Goal: Task Accomplishment & Management: Manage account settings

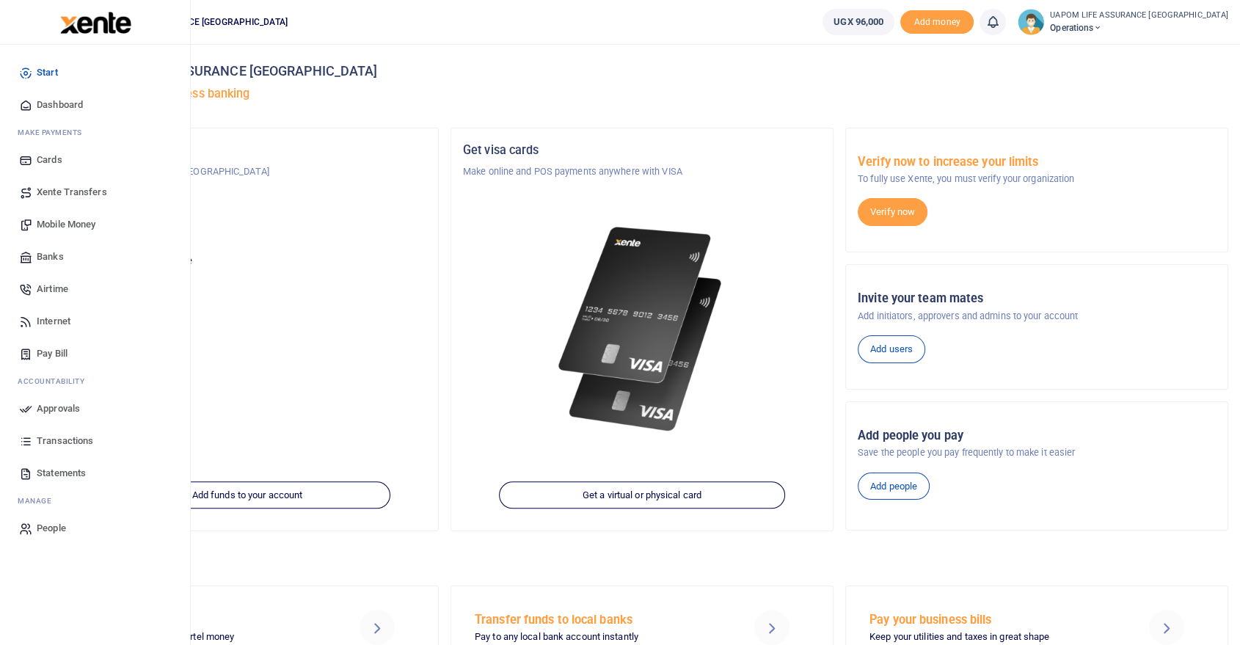
click at [59, 320] on span "Internet" at bounding box center [54, 321] width 34 height 15
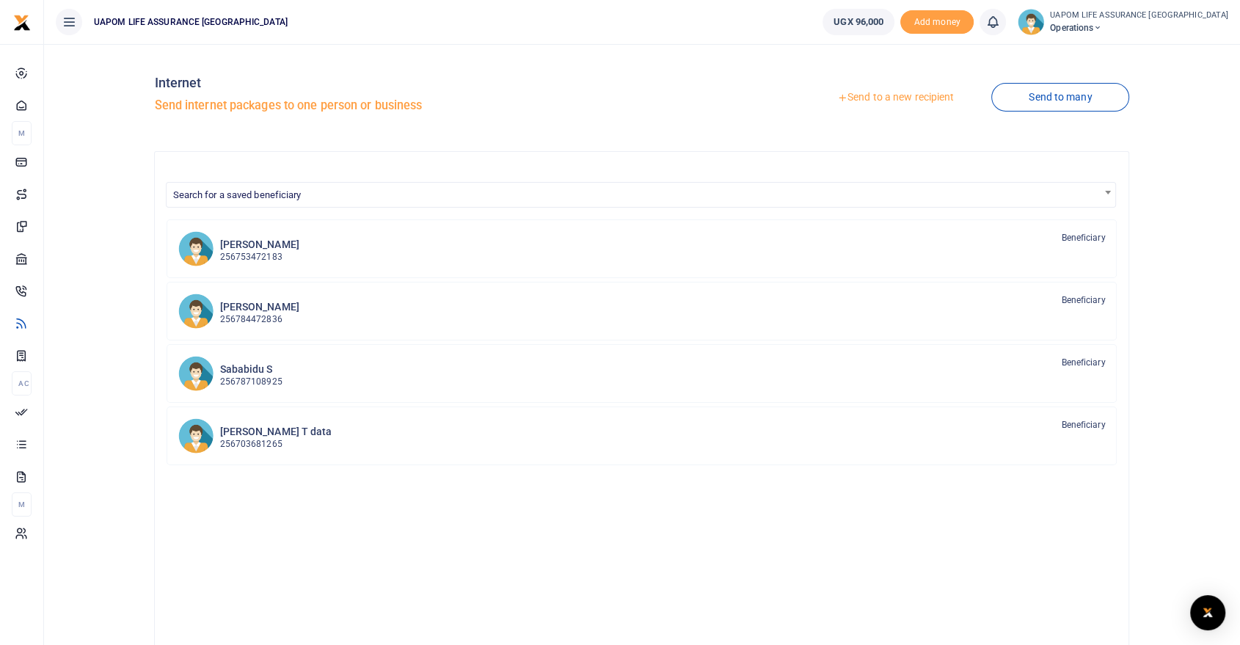
click at [895, 92] on link "Send to a new recipient" at bounding box center [895, 97] width 191 height 26
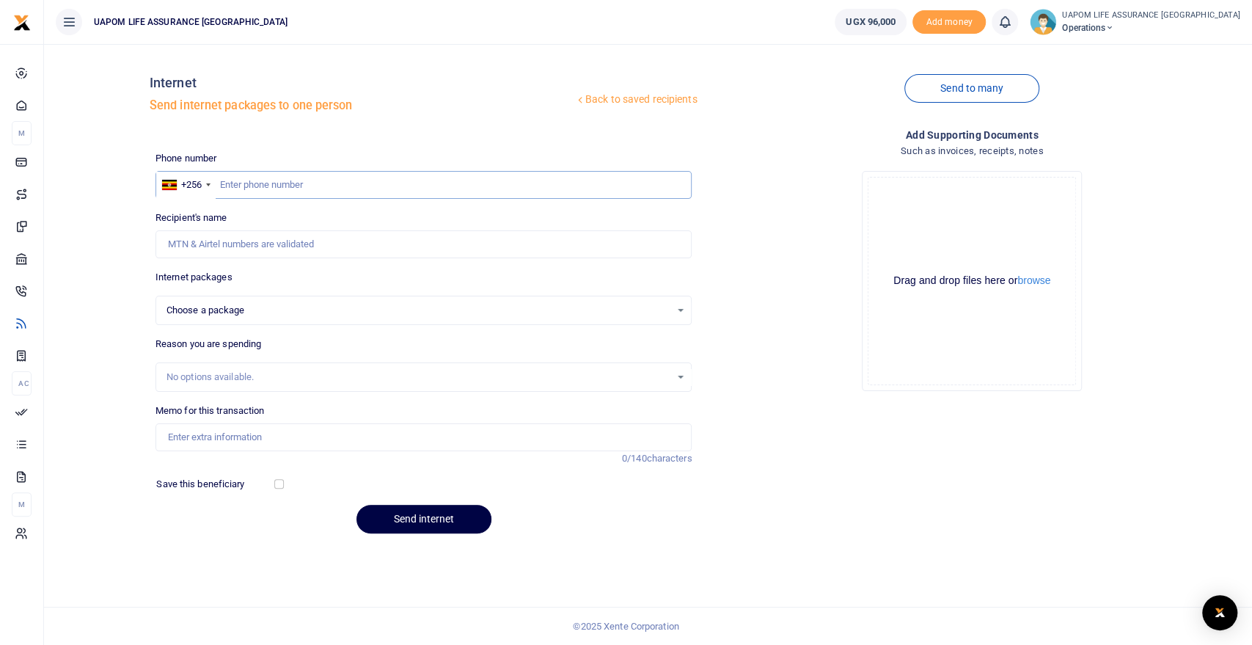
click at [357, 192] on input "text" at bounding box center [424, 185] width 537 height 28
type input "759822088"
select select
type input "759822088"
click at [304, 310] on div "Choose a package" at bounding box center [419, 310] width 505 height 15
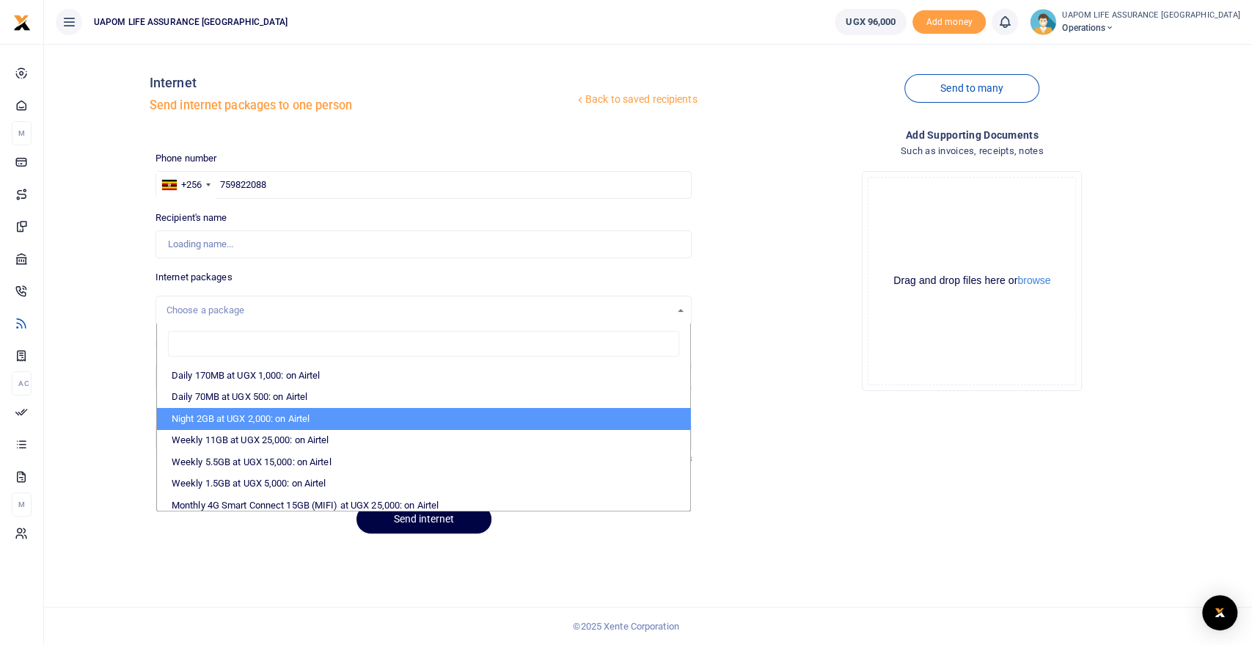
scroll to position [163, 0]
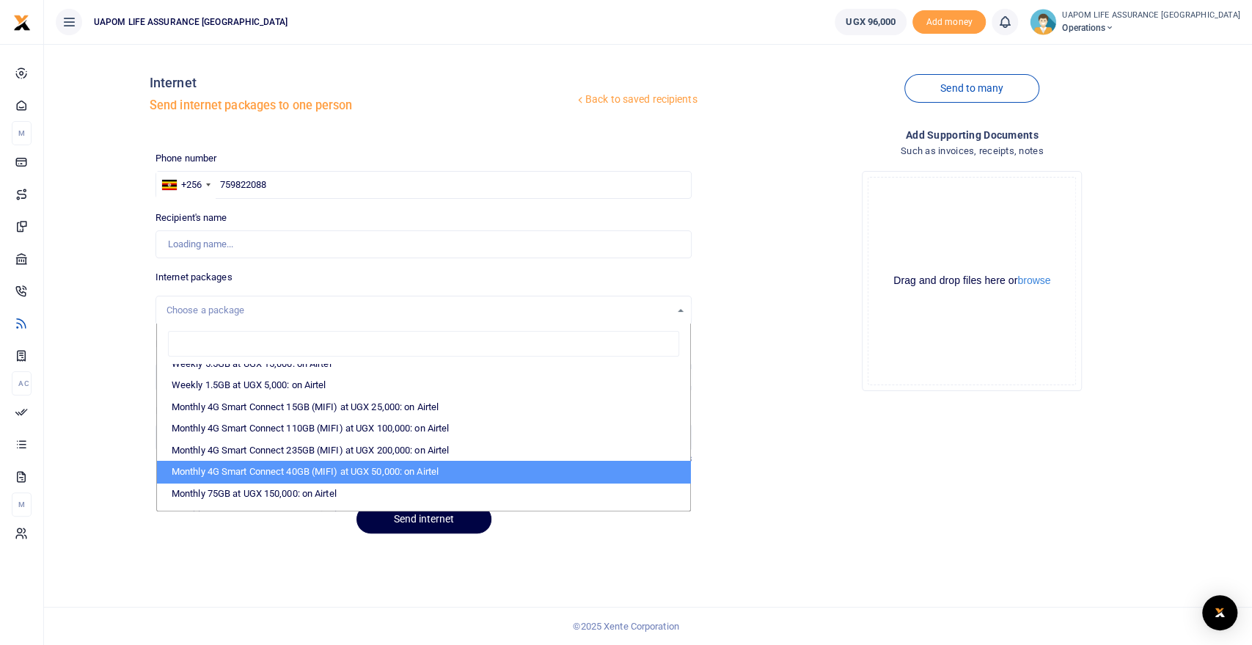
type input "Joshua Akena"
click at [314, 471] on li "Monthly 4G Smart Connect 40GB (MIFI) at UGX 50,000: on Airtel" at bounding box center [424, 472] width 534 height 22
select select "bOgthpMmaC1ZLyOYxyMBhwH85p1R/41bGxlMHNFThRQ="
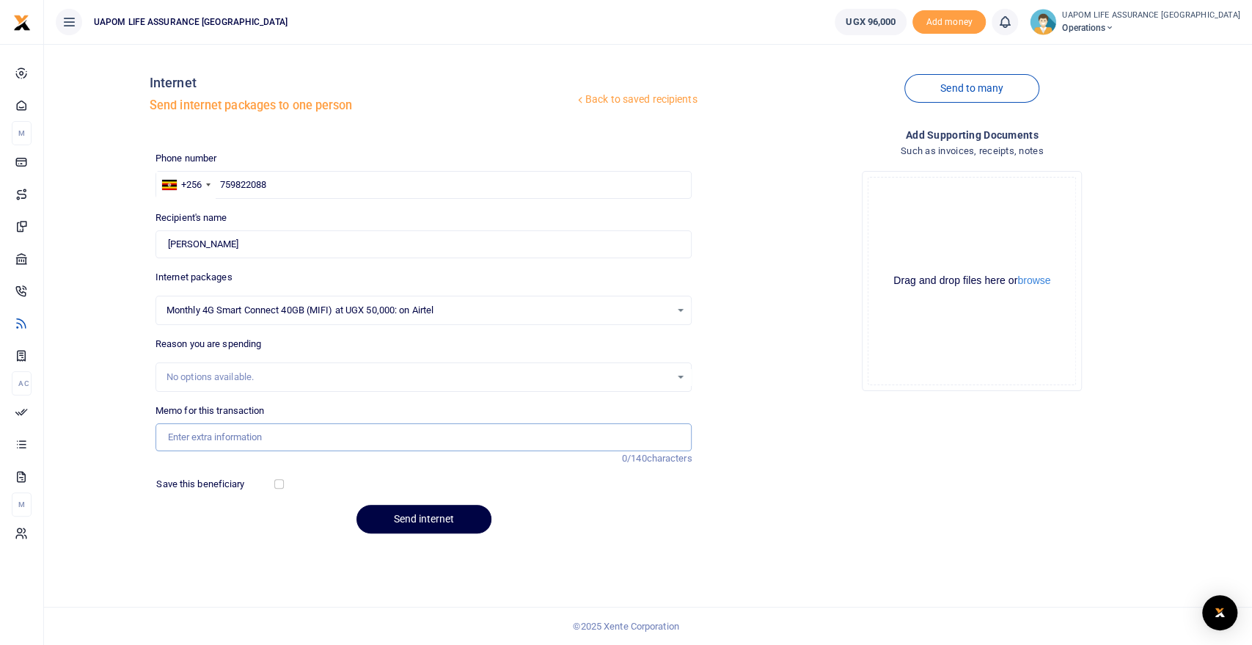
click at [244, 437] on input "Memo for this transaction" at bounding box center [424, 437] width 537 height 28
type input "Support EXCO METTING MD"
click at [436, 516] on button "Send internet" at bounding box center [424, 519] width 135 height 29
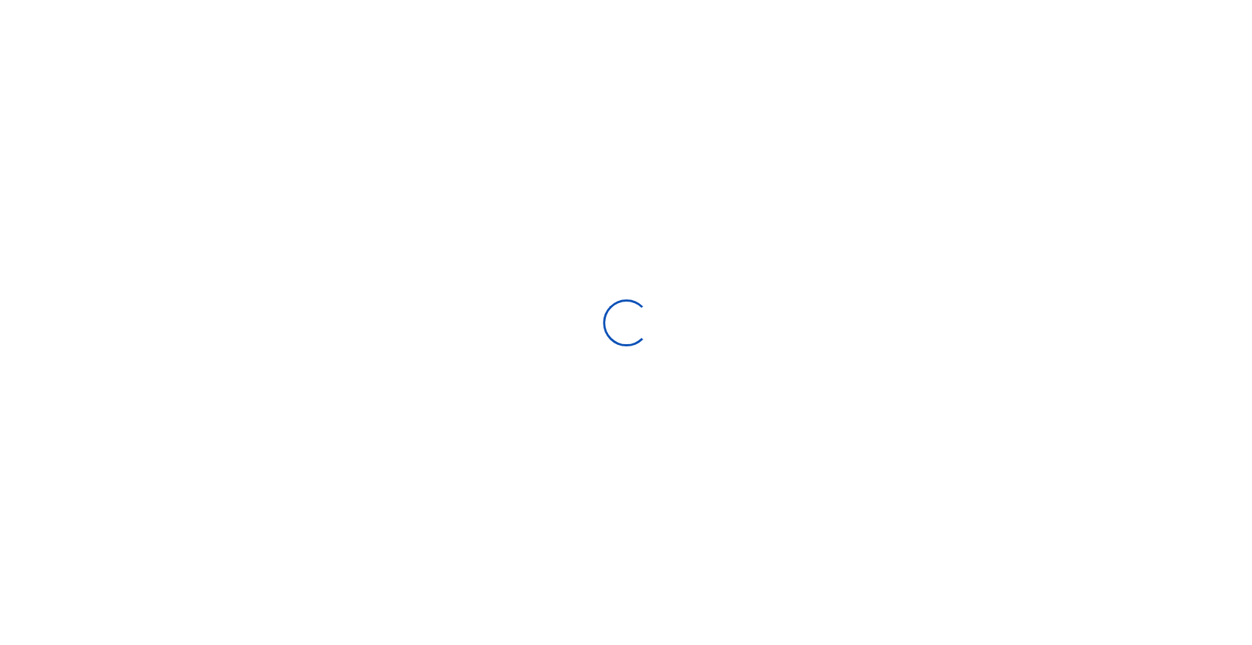
select select
select select "Loading bundles"
select select
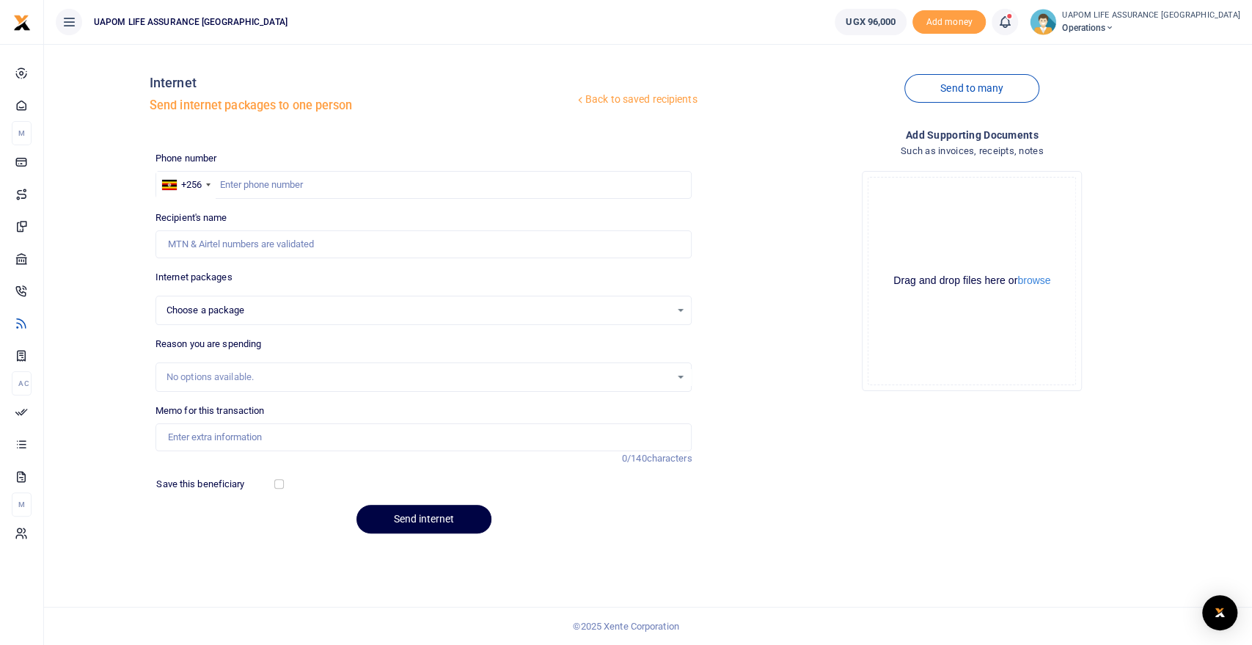
click at [1012, 22] on span at bounding box center [1012, 22] width 0 height 0
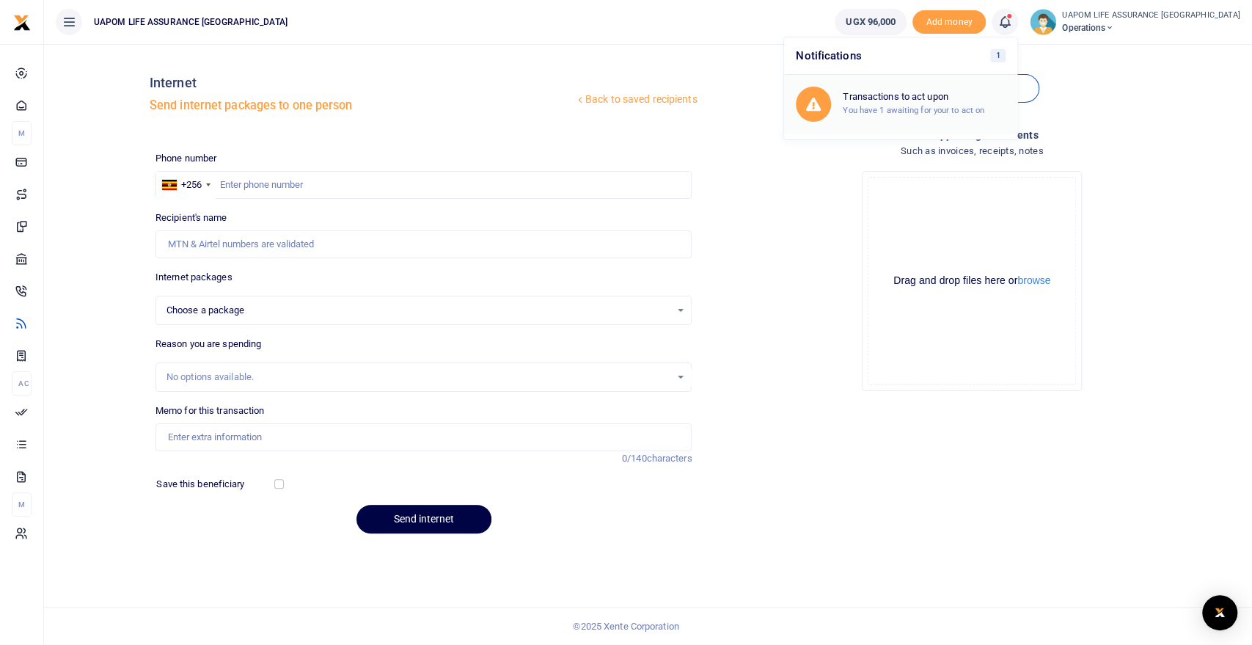
click at [932, 98] on h6 "Transactions to act upon" at bounding box center [924, 97] width 163 height 12
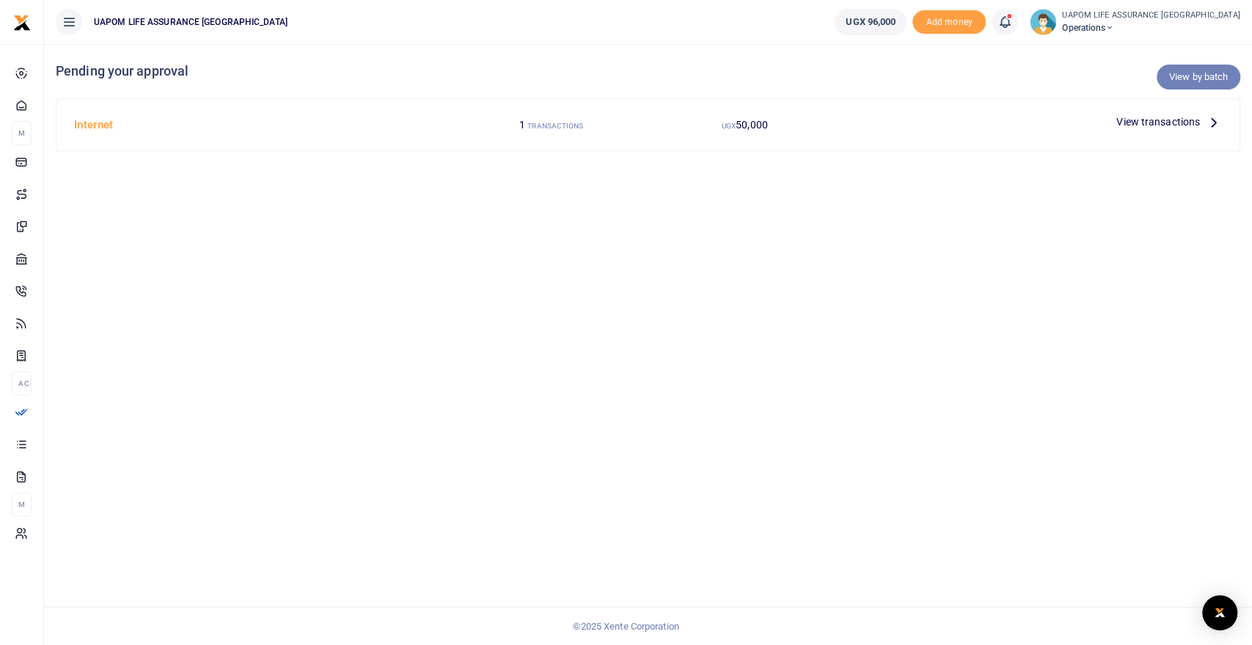
click at [1202, 82] on link "View by batch" at bounding box center [1199, 77] width 84 height 25
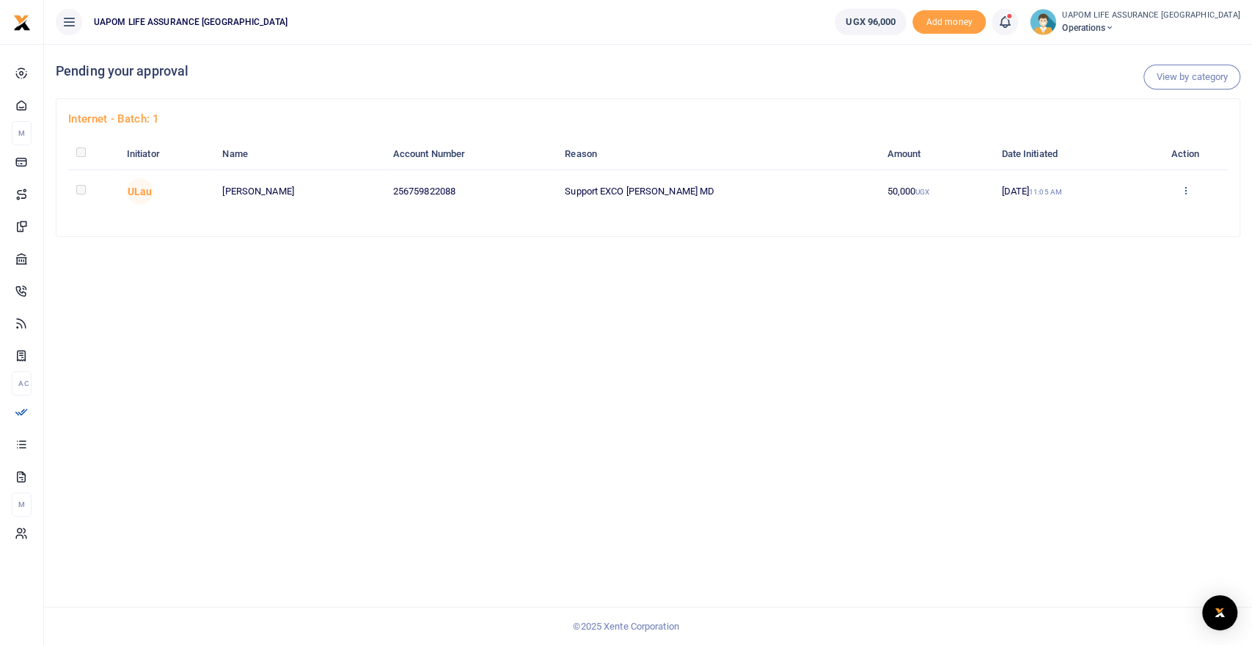
click at [1185, 189] on icon at bounding box center [1185, 190] width 10 height 10
click at [1148, 213] on link "Approve" at bounding box center [1131, 215] width 116 height 21
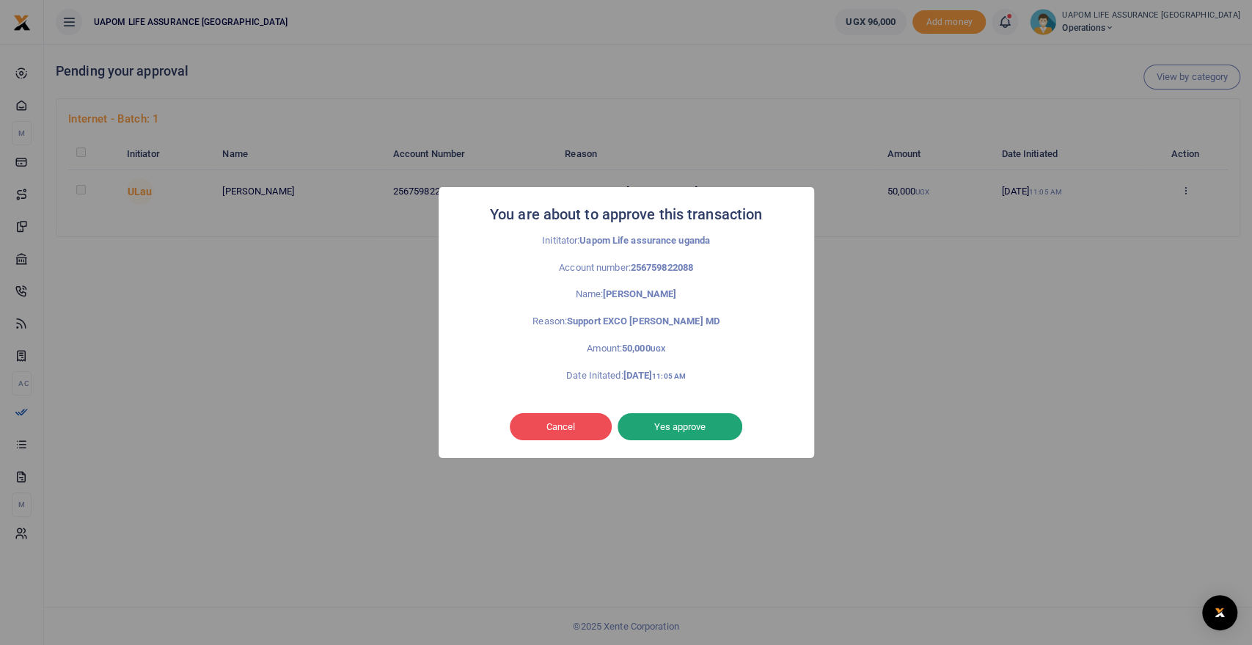
click at [683, 431] on button "Yes approve" at bounding box center [680, 427] width 125 height 28
click at [683, 431] on div at bounding box center [680, 427] width 26 height 26
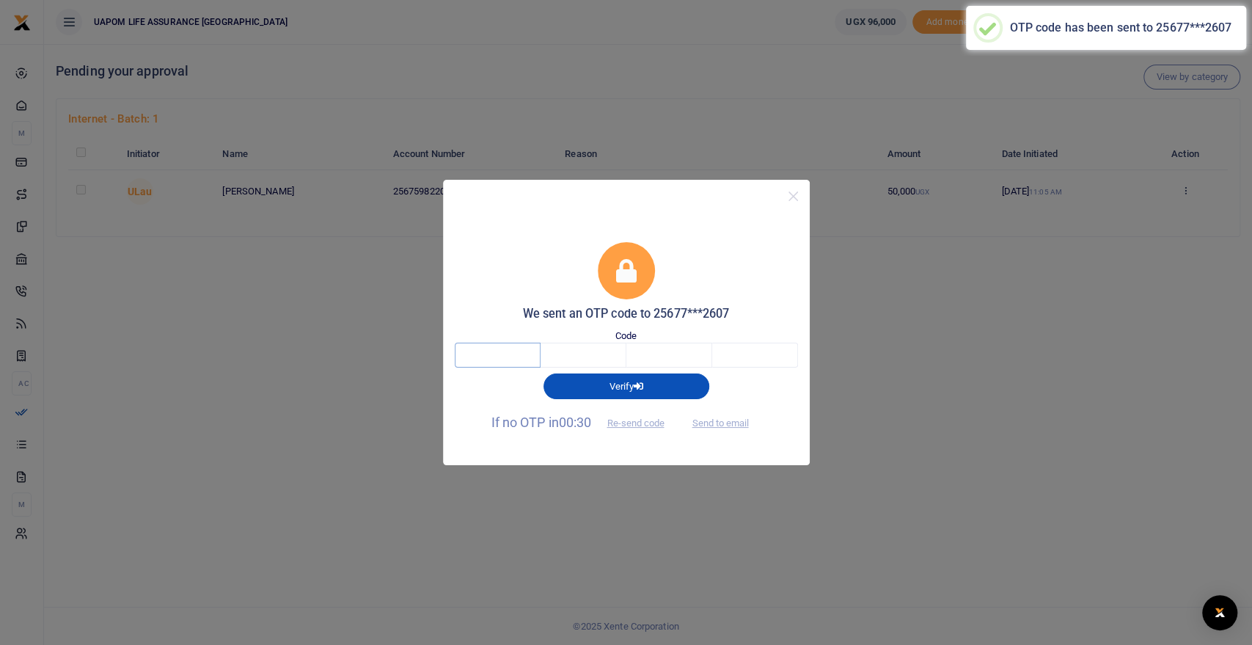
click at [493, 357] on input "text" at bounding box center [498, 355] width 86 height 25
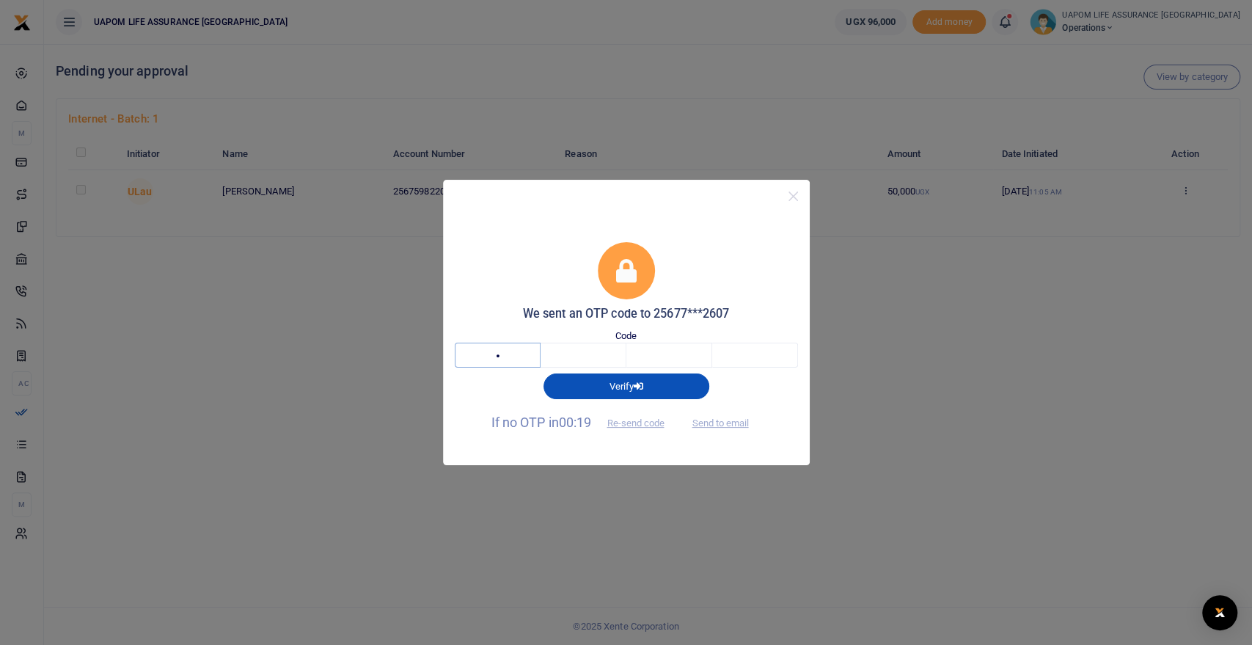
type input "4"
type input "2"
type input "0"
type input "9"
